Goal: Information Seeking & Learning: Learn about a topic

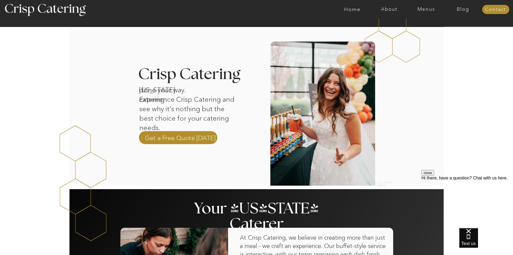
scroll to position [135, 0]
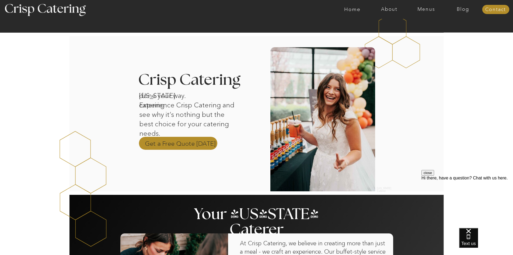
click at [182, 143] on p "Get a Free Quote Today" at bounding box center [180, 143] width 71 height 8
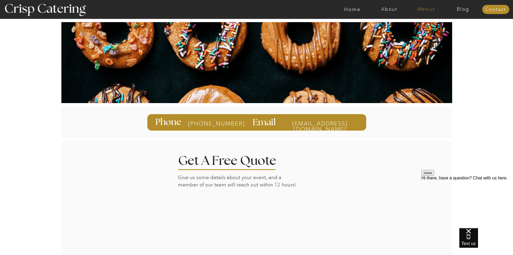
click at [420, 11] on nav "Menus" at bounding box center [426, 9] width 37 height 5
click at [414, 23] on nav "Summer (Mar-Aug)" at bounding box center [428, 24] width 48 height 5
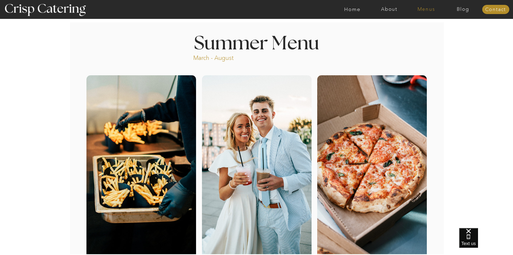
click at [425, 10] on nav "Menus" at bounding box center [426, 9] width 37 height 5
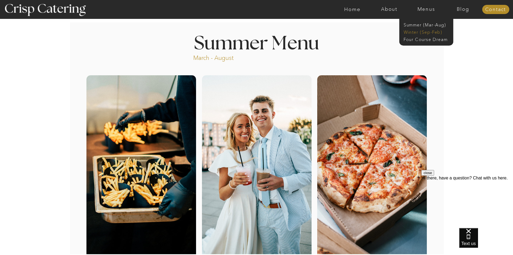
click at [419, 30] on nav "Winter (Sep-Feb)" at bounding box center [426, 31] width 44 height 5
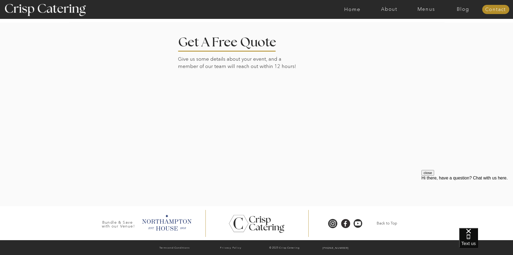
scroll to position [1223, 0]
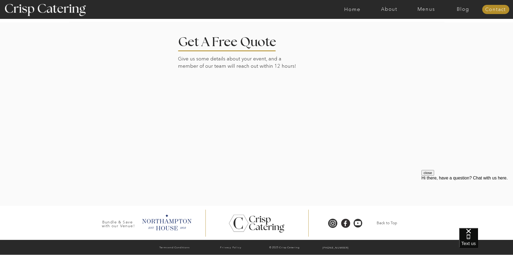
drag, startPoint x: 220, startPoint y: 72, endPoint x: 396, endPoint y: 125, distance: 183.7
click at [396, 125] on div at bounding box center [256, 114] width 375 height 184
click at [398, 135] on div at bounding box center [256, 114] width 375 height 184
click at [414, 134] on div at bounding box center [256, 114] width 375 height 184
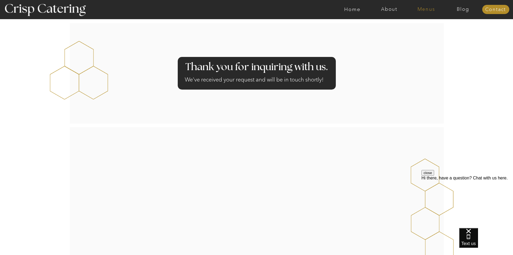
click at [422, 10] on nav "Menus" at bounding box center [426, 9] width 37 height 5
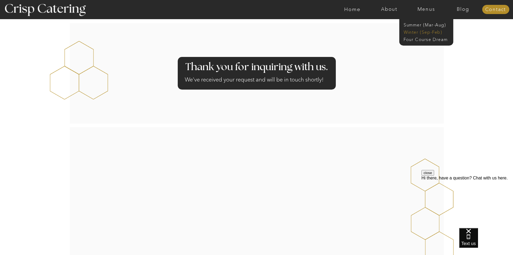
click at [427, 30] on nav "Winter (Sep-Feb)" at bounding box center [426, 31] width 44 height 5
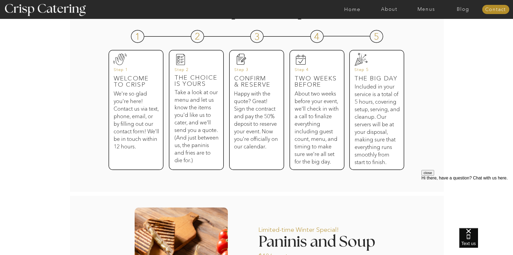
drag, startPoint x: 175, startPoint y: 89, endPoint x: 232, endPoint y: 158, distance: 88.8
click at [222, 157] on div at bounding box center [196, 110] width 55 height 120
click at [242, 158] on h3 "Happy with the quote? Great! Sign the contract and pay the 50% deposit to reser…" at bounding box center [256, 126] width 44 height 72
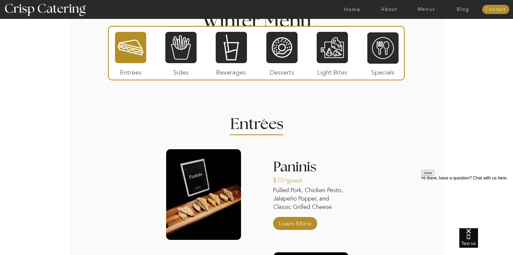
scroll to position [647, 0]
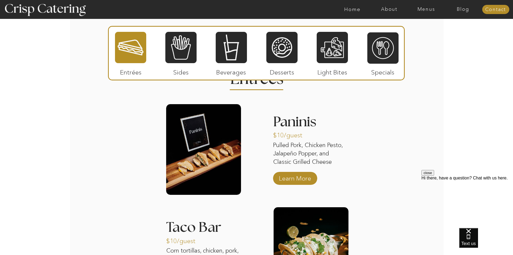
click at [131, 125] on div "About Home Menus Contact Blog About Crisp Crisp Cares Reviews faq About Home Me…" at bounding box center [256, 91] width 513 height 1477
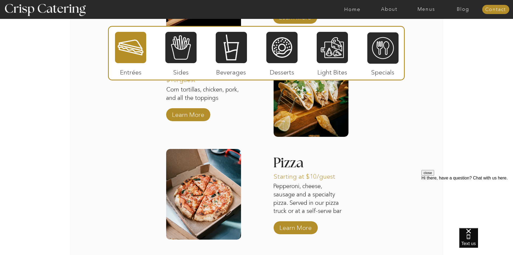
scroll to position [781, 0]
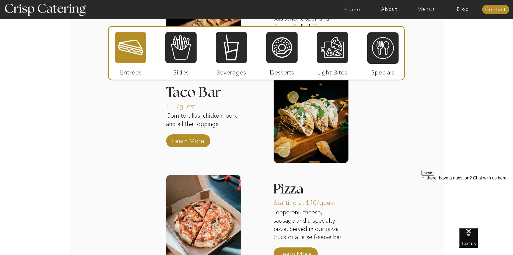
click at [174, 58] on div at bounding box center [180, 47] width 31 height 32
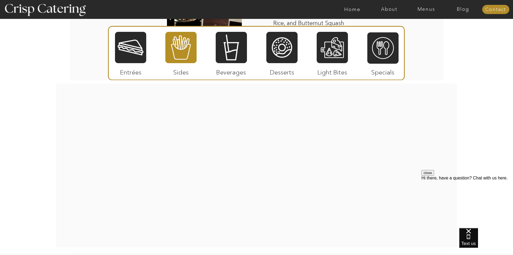
scroll to position [1078, 0]
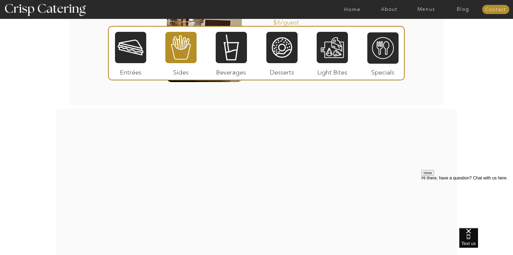
drag, startPoint x: 227, startPoint y: 54, endPoint x: 226, endPoint y: 57, distance: 3.2
click at [227, 54] on div at bounding box center [231, 47] width 31 height 32
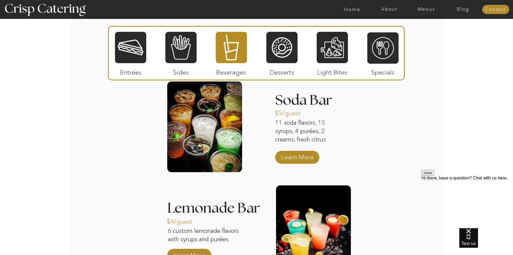
scroll to position [674, 0]
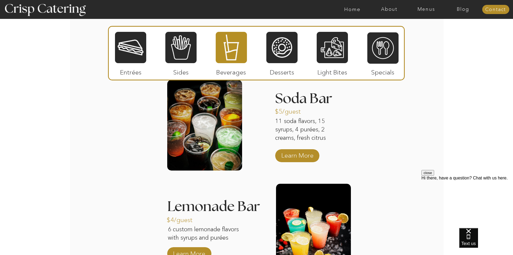
click at [117, 112] on div "About Home Menus Contact Blog About Crisp Crisp Cares Reviews faq About Home Me…" at bounding box center [256, 66] width 513 height 1480
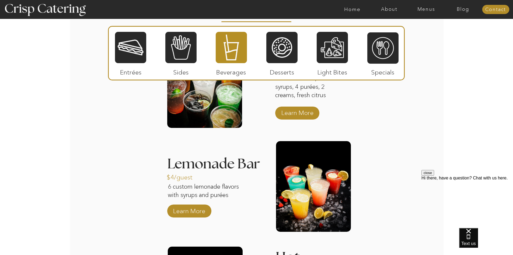
scroll to position [727, 0]
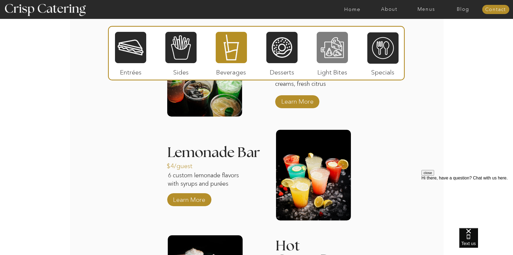
click at [336, 53] on div at bounding box center [332, 47] width 31 height 32
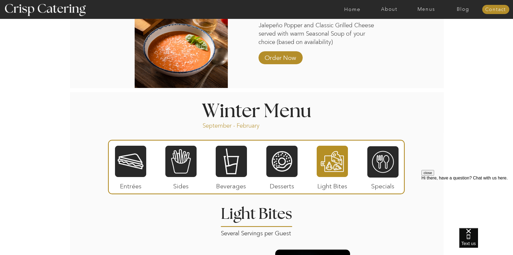
scroll to position [566, 0]
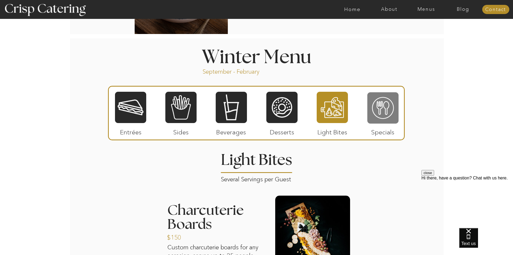
click at [396, 108] on div at bounding box center [382, 108] width 31 height 32
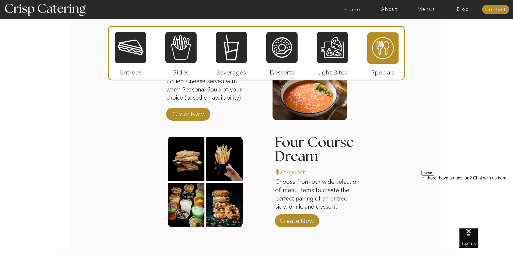
scroll to position [808, 0]
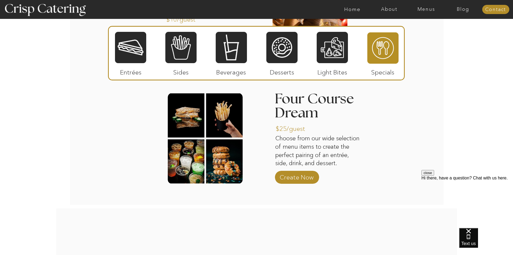
scroll to position [727, 0]
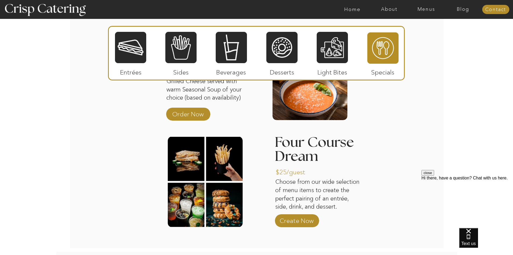
click at [126, 53] on div at bounding box center [130, 47] width 31 height 32
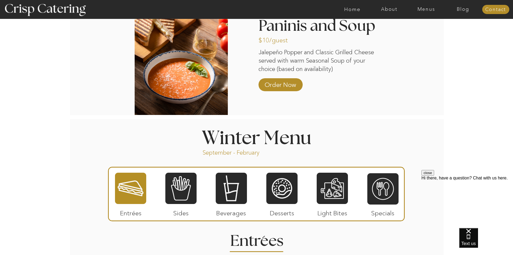
scroll to position [404, 0]
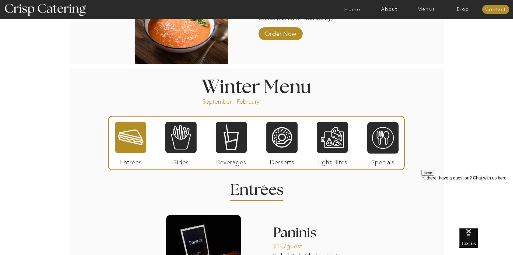
scroll to position [593, 0]
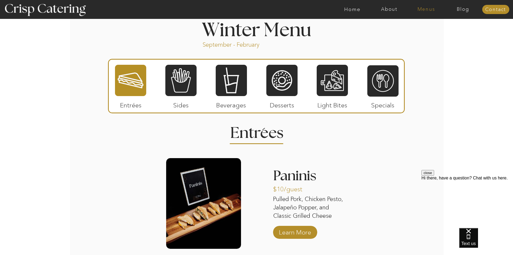
click at [428, 9] on nav "Menus" at bounding box center [426, 9] width 37 height 5
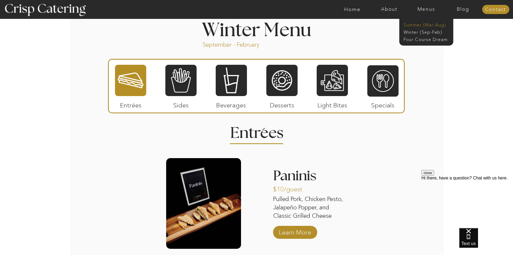
click at [412, 24] on nav "Summer (Mar-Aug)" at bounding box center [428, 24] width 48 height 5
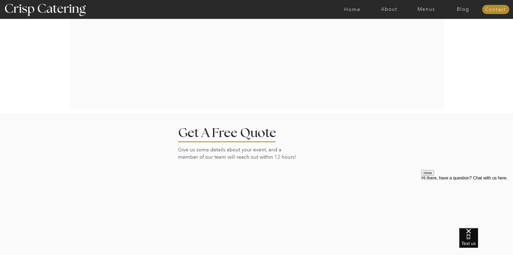
scroll to position [970, 0]
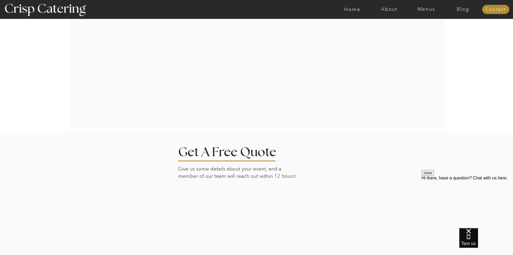
click at [423, 13] on div at bounding box center [278, 9] width 854 height 19
click at [423, 11] on nav "Menus" at bounding box center [426, 9] width 37 height 5
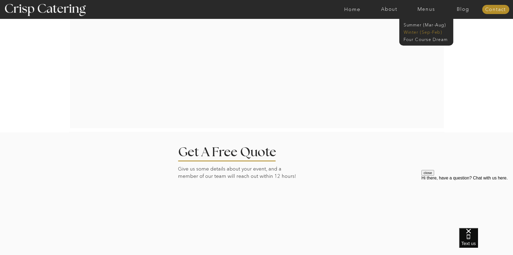
click at [425, 34] on nav "Winter (Sep-Feb)" at bounding box center [426, 31] width 44 height 5
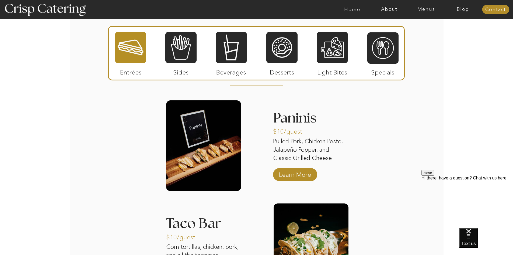
scroll to position [727, 0]
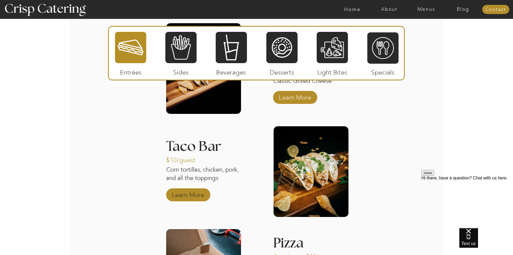
click at [196, 191] on p "Learn More" at bounding box center [188, 193] width 36 height 16
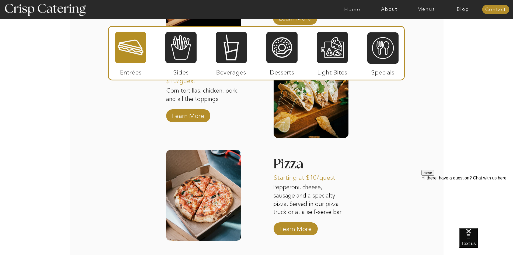
scroll to position [835, 0]
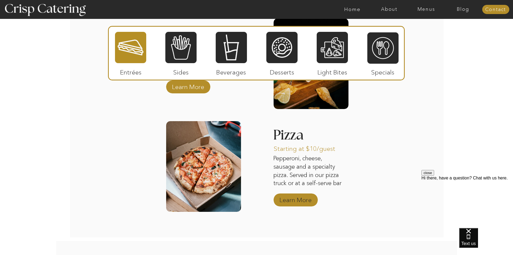
click at [301, 197] on p "Learn More" at bounding box center [296, 198] width 36 height 16
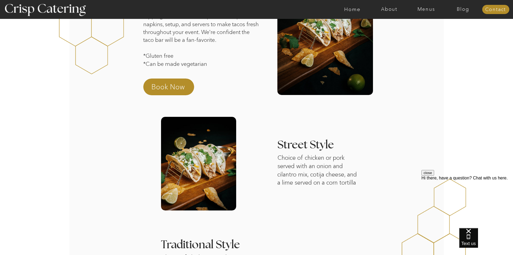
scroll to position [162, 0]
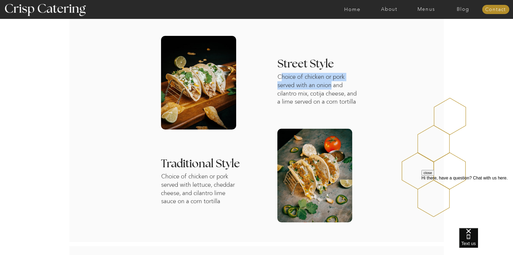
drag, startPoint x: 282, startPoint y: 78, endPoint x: 332, endPoint y: 83, distance: 50.4
click at [331, 83] on p "Choice of chicken or pork served with an onion and cilantro mix, cotija cheese,…" at bounding box center [318, 91] width 83 height 36
click at [360, 86] on p "Choice of chicken or pork served with an onion and cilantro mix, cotija cheese,…" at bounding box center [318, 91] width 83 height 36
drag, startPoint x: 325, startPoint y: 91, endPoint x: 380, endPoint y: 102, distance: 55.4
click at [380, 102] on div "About Home Menus Contact Blog About Crisp Crisp Cares Reviews faq About Home Me…" at bounding box center [256, 248] width 513 height 821
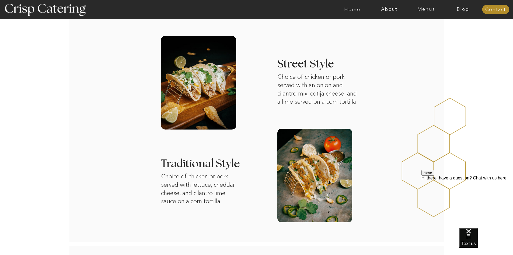
click at [380, 102] on div "About Home Menus Contact Blog About Crisp Crisp Cares Reviews faq About Home Me…" at bounding box center [256, 248] width 513 height 821
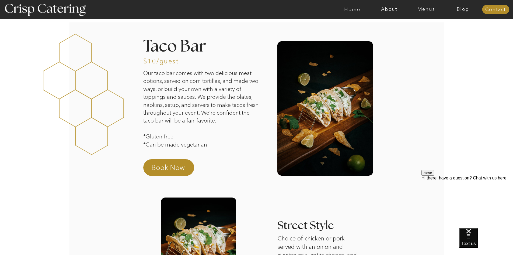
scroll to position [0, 0]
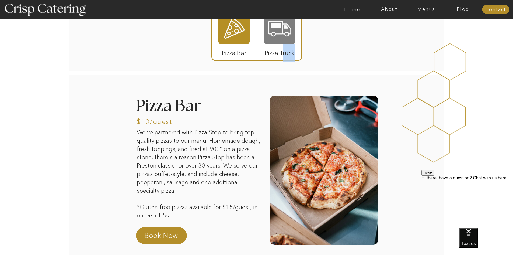
click at [283, 44] on div "Pizza Bar Pizza Truck" at bounding box center [256, 32] width 323 height 81
click at [279, 36] on div at bounding box center [279, 28] width 31 height 32
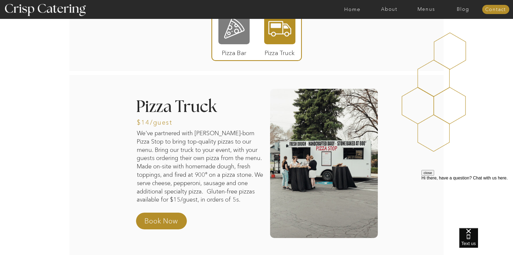
click at [226, 36] on div at bounding box center [233, 28] width 31 height 32
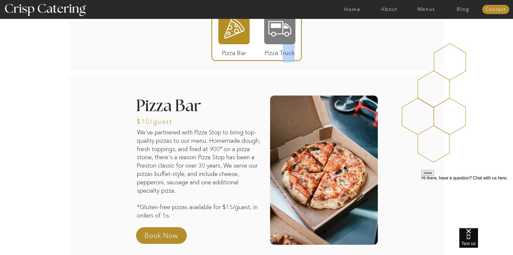
click at [270, 30] on div at bounding box center [279, 28] width 31 height 32
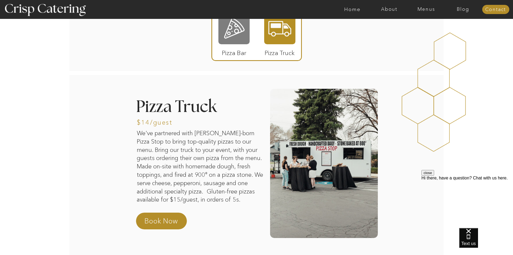
click at [240, 34] on div at bounding box center [233, 28] width 31 height 32
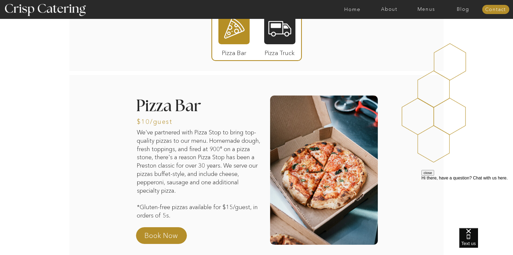
drag, startPoint x: 127, startPoint y: 116, endPoint x: 149, endPoint y: 138, distance: 31.2
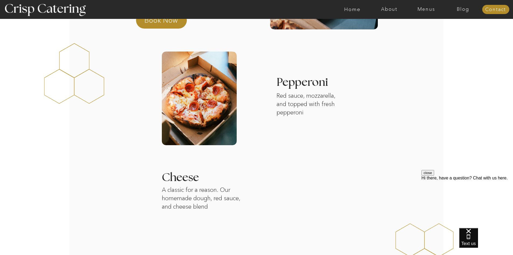
scroll to position [242, 0]
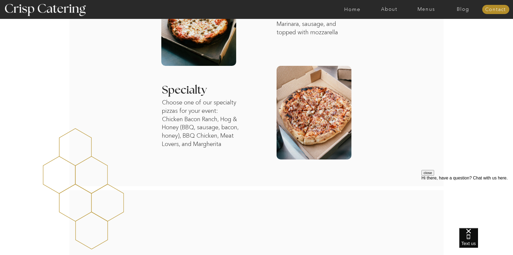
scroll to position [512, 0]
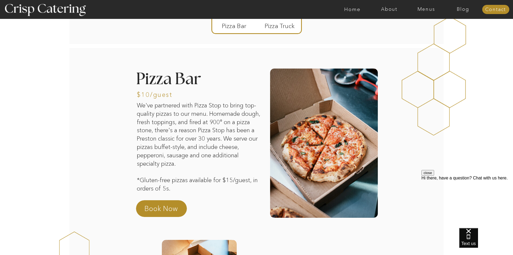
scroll to position [0, 0]
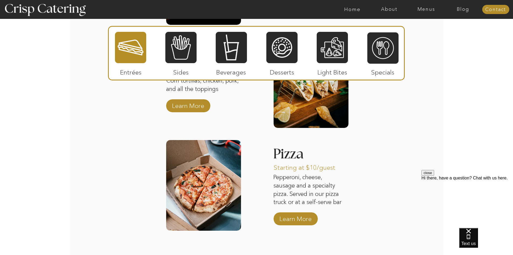
scroll to position [754, 0]
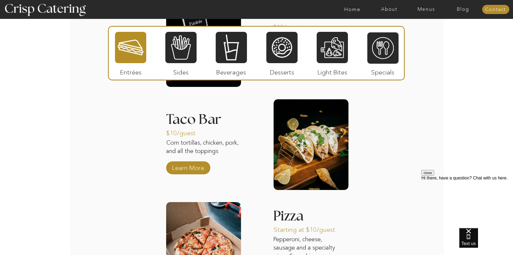
click at [191, 46] on div at bounding box center [180, 47] width 31 height 32
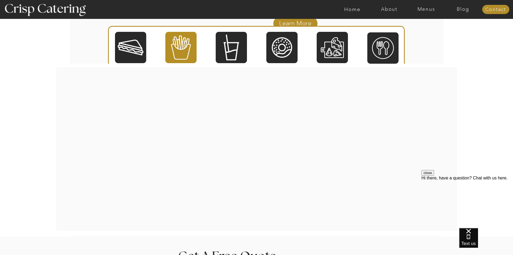
scroll to position [1132, 0]
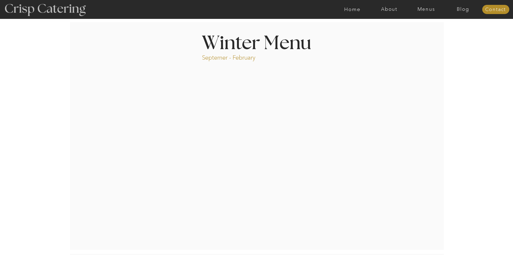
scroll to position [593, 0]
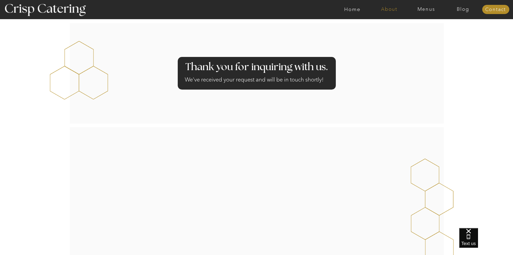
click at [390, 10] on nav "About" at bounding box center [389, 9] width 37 height 5
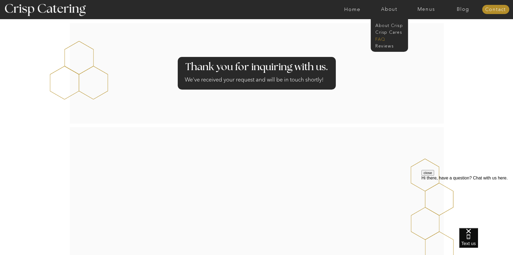
click at [384, 39] on nav "faq" at bounding box center [389, 38] width 27 height 5
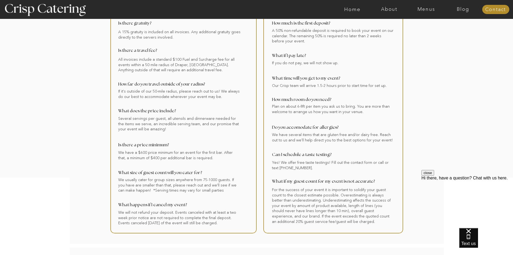
scroll to position [54, 0]
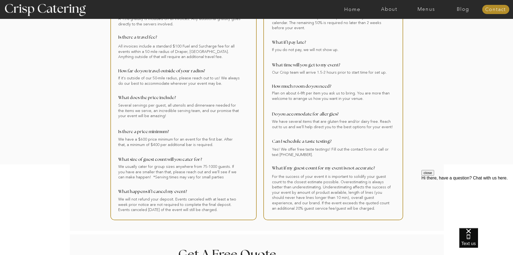
drag, startPoint x: 122, startPoint y: 140, endPoint x: 142, endPoint y: 140, distance: 20.5
click at [142, 140] on div at bounding box center [183, 109] width 146 height 220
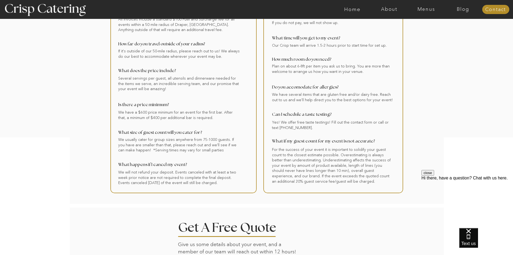
drag, startPoint x: 119, startPoint y: 78, endPoint x: 177, endPoint y: 89, distance: 59.1
click at [177, 89] on div at bounding box center [183, 83] width 146 height 220
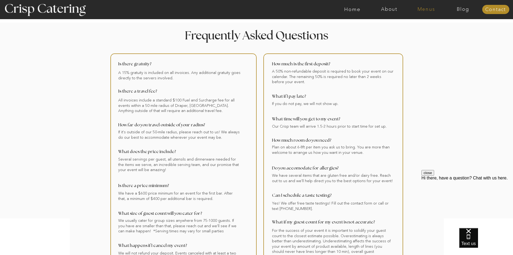
click at [425, 10] on nav "Menus" at bounding box center [426, 9] width 37 height 5
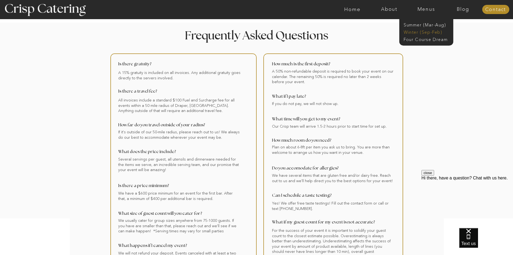
click at [424, 33] on nav "Winter (Sep-Feb)" at bounding box center [426, 31] width 44 height 5
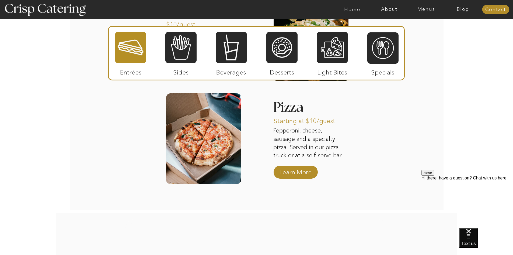
scroll to position [916, 0]
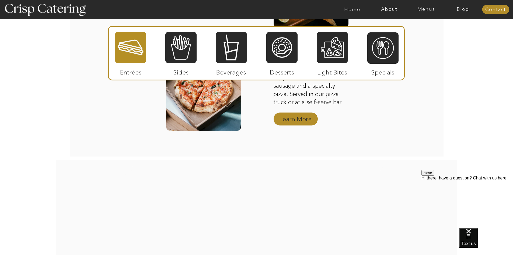
click at [303, 119] on p "Learn More" at bounding box center [296, 118] width 36 height 16
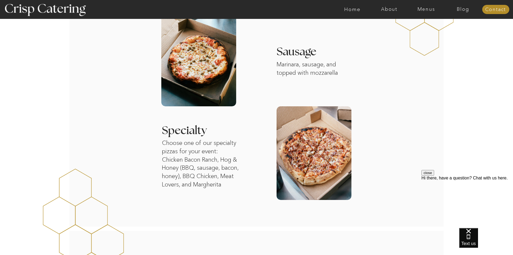
scroll to position [485, 0]
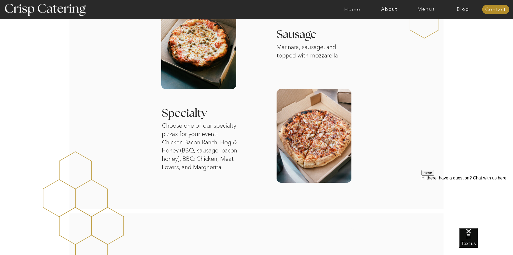
drag, startPoint x: 154, startPoint y: 123, endPoint x: 252, endPoint y: 169, distance: 107.9
click at [252, 169] on div "About Home Menus Contact Blog About Crisp Crisp Cares Reviews faq About Home Me…" at bounding box center [256, 227] width 513 height 1424
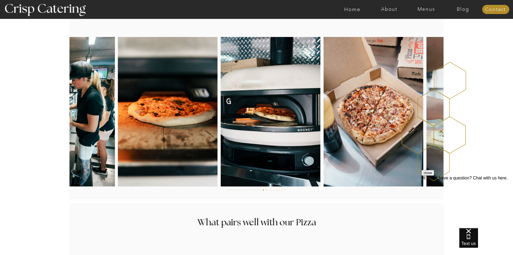
scroll to position [808, 0]
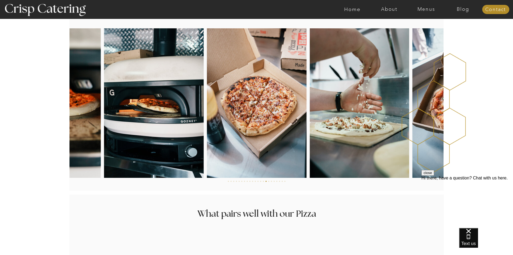
click at [477, 114] on div at bounding box center [437, 111] width 94 height 184
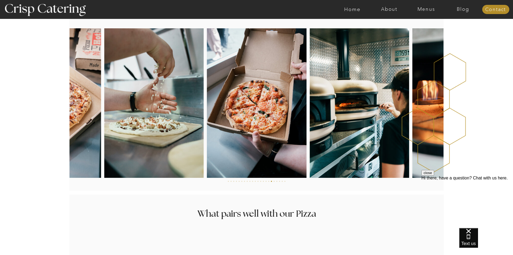
click at [477, 114] on div at bounding box center [437, 111] width 94 height 184
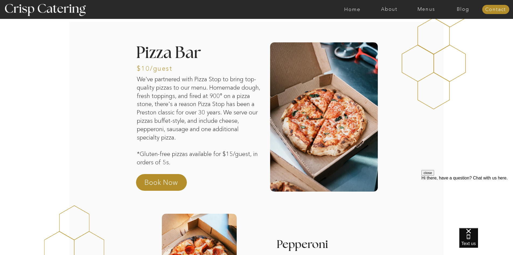
scroll to position [54, 0]
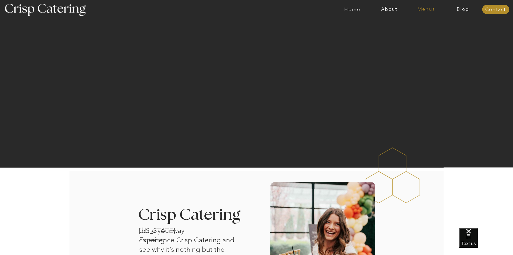
click at [421, 12] on nav "Menus" at bounding box center [426, 9] width 37 height 5
click at [419, 32] on nav "Winter (Sep-Feb)" at bounding box center [426, 31] width 44 height 5
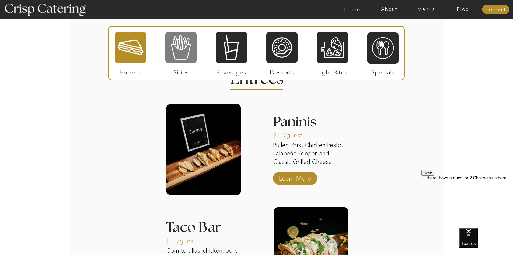
click at [193, 58] on div at bounding box center [180, 47] width 31 height 32
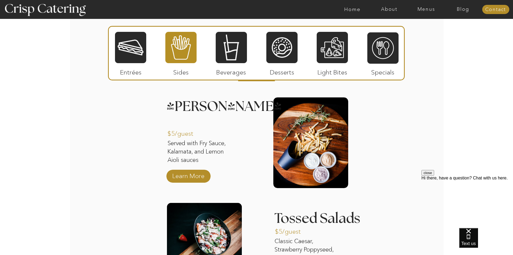
scroll to position [647, 0]
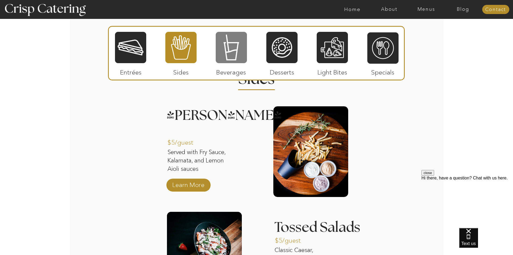
click at [234, 55] on div at bounding box center [231, 47] width 31 height 32
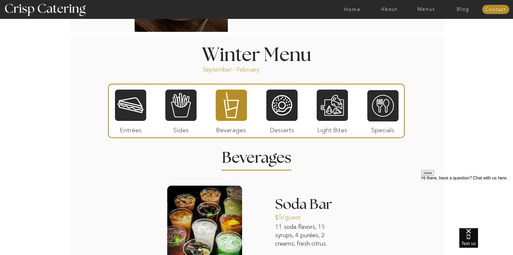
scroll to position [566, 0]
